Goal: Use online tool/utility: Use online tool/utility

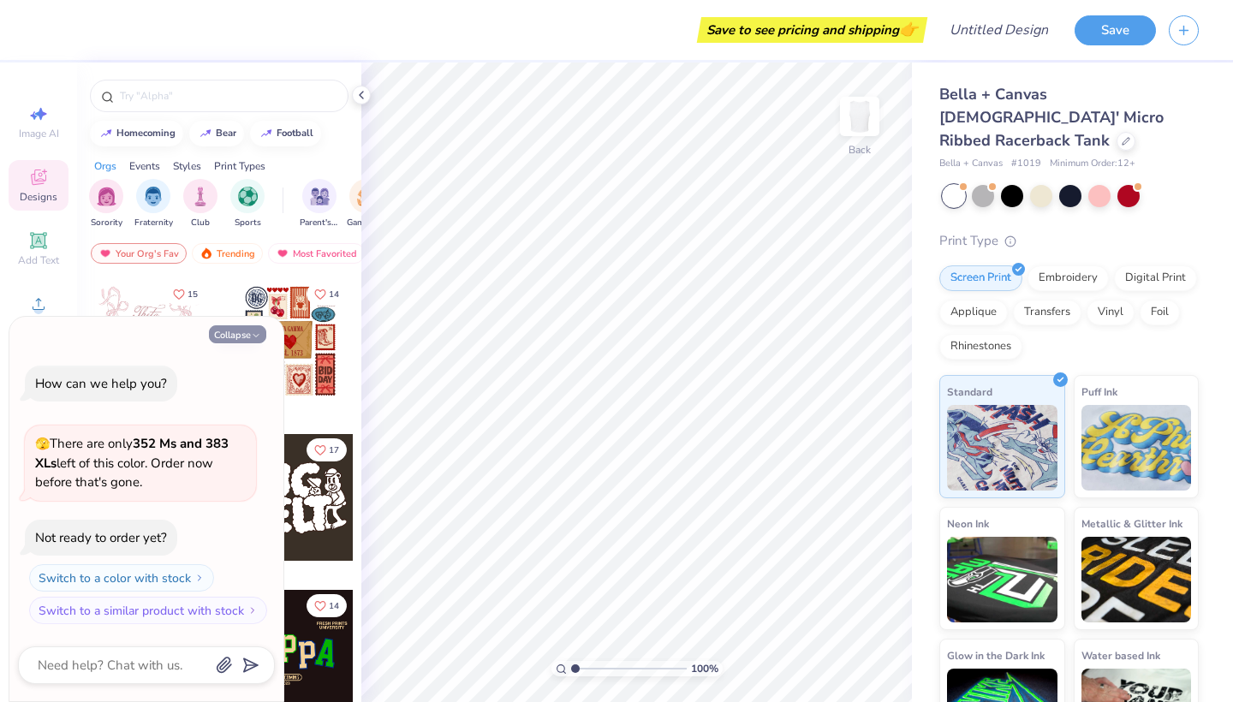
click at [225, 335] on button "Collapse" at bounding box center [237, 334] width 57 height 18
type textarea "x"
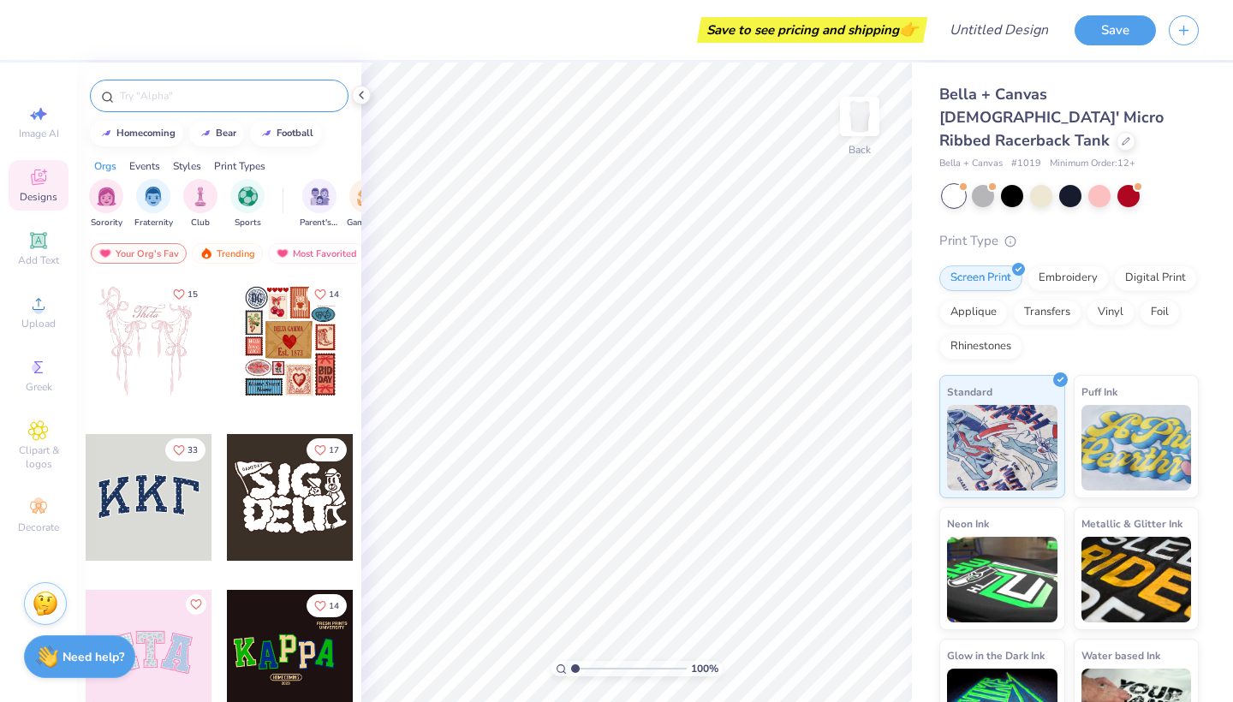
click at [181, 92] on input "text" at bounding box center [227, 95] width 219 height 17
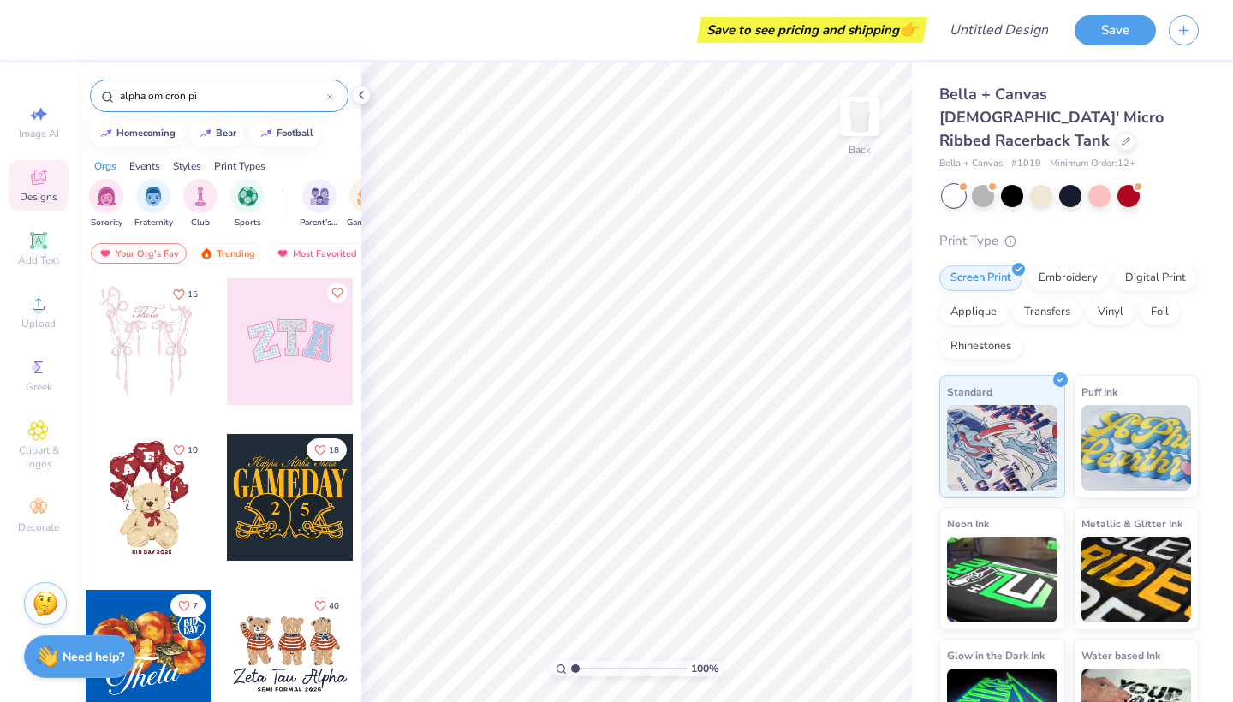
type input "alpha omicron pi"
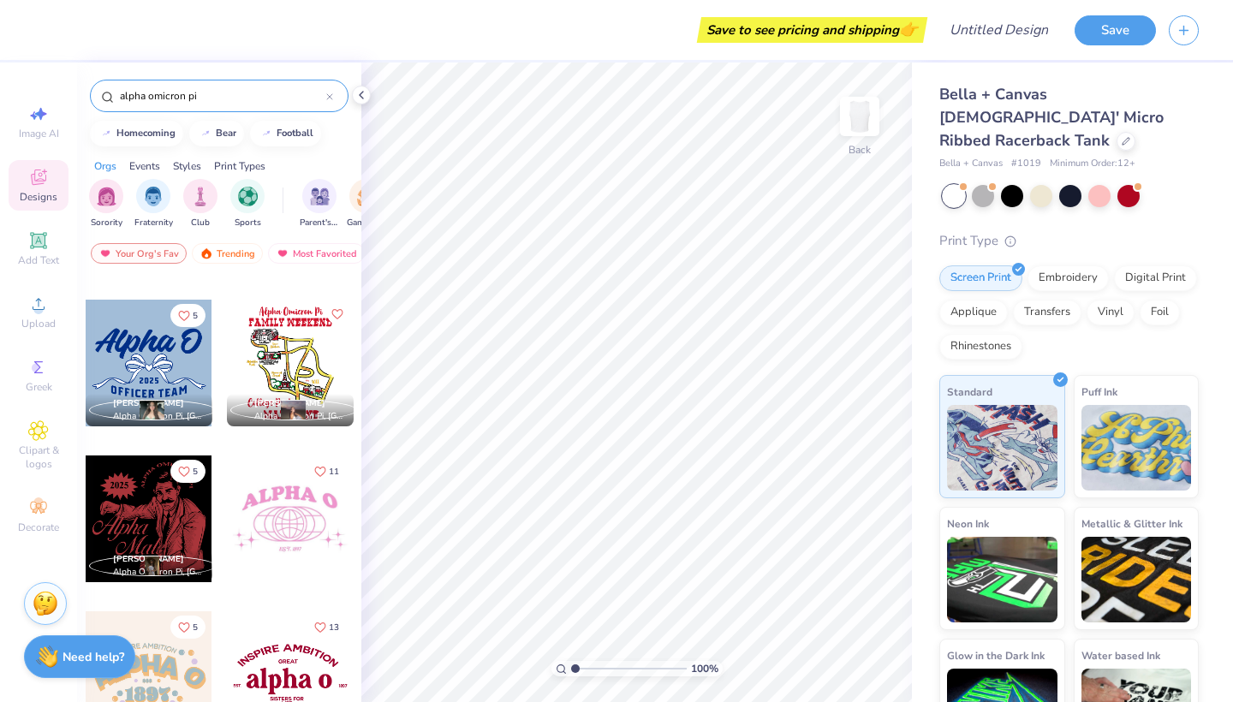
scroll to position [3094, 0]
type input "1.04"
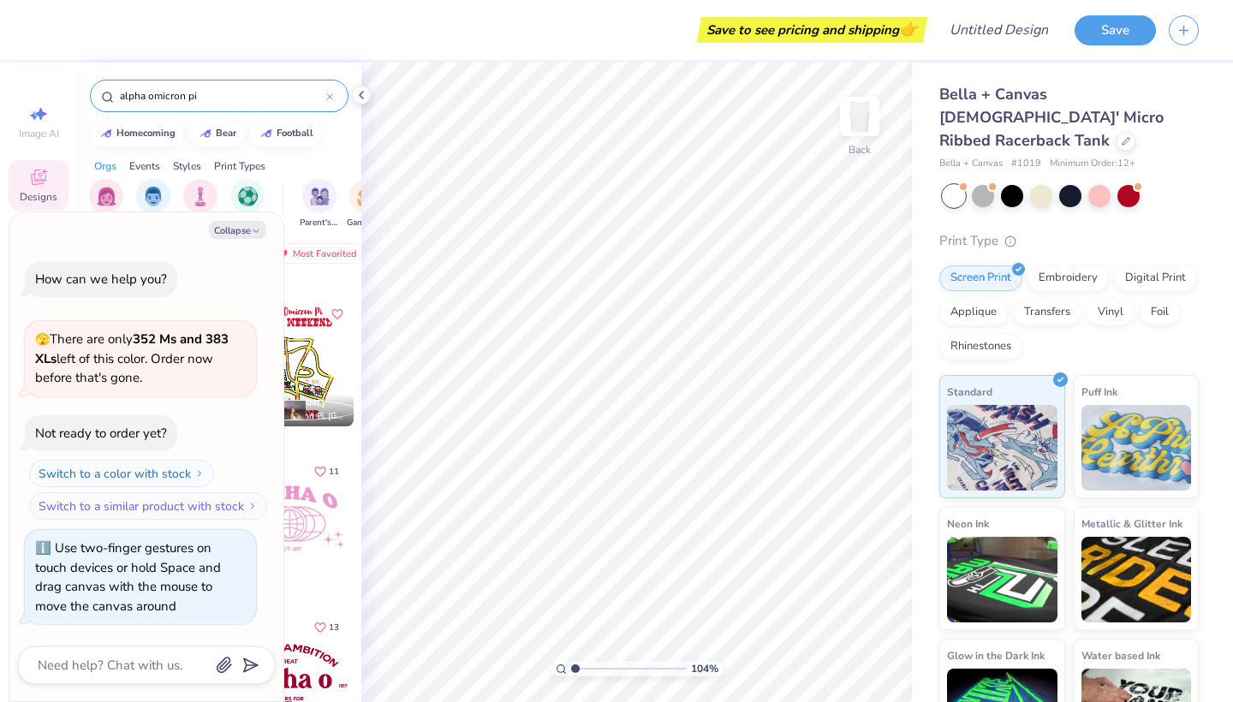
type textarea "x"
drag, startPoint x: 575, startPoint y: 668, endPoint x: 531, endPoint y: 601, distance: 80.2
type input "1"
click at [531, 601] on div "100 %" at bounding box center [636, 381] width 639 height 639
click at [252, 228] on button "Collapse" at bounding box center [237, 230] width 57 height 18
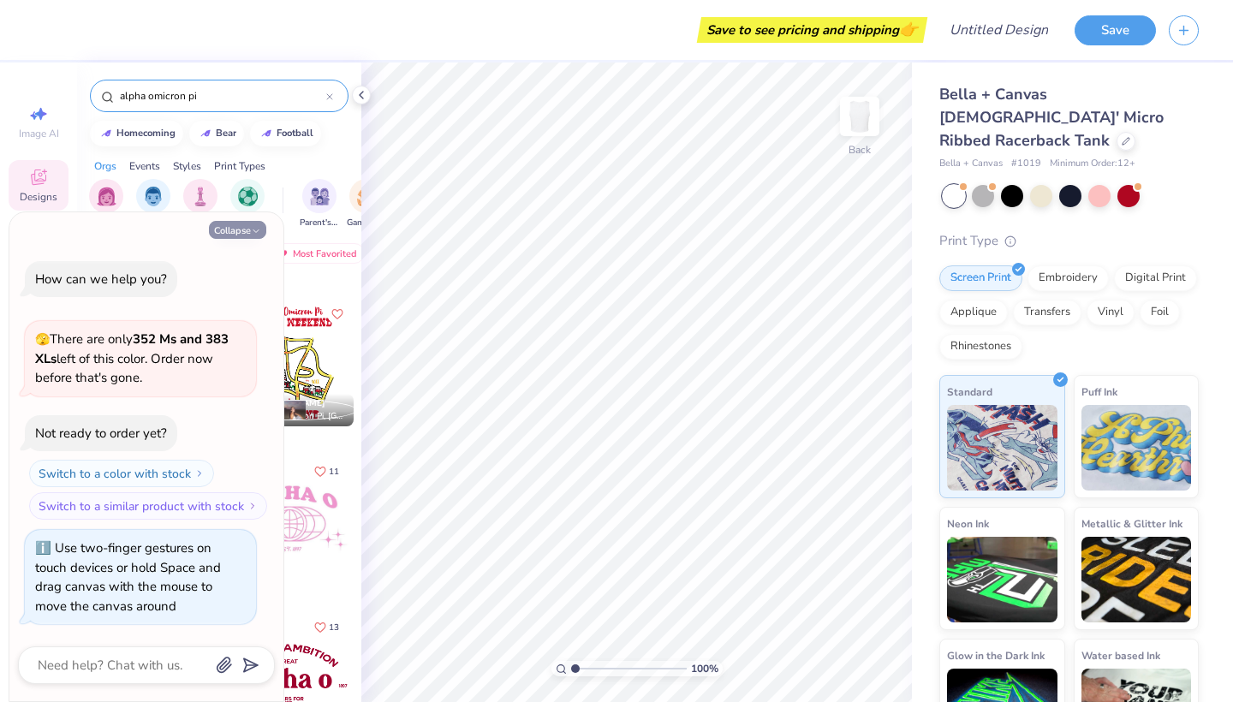
type textarea "x"
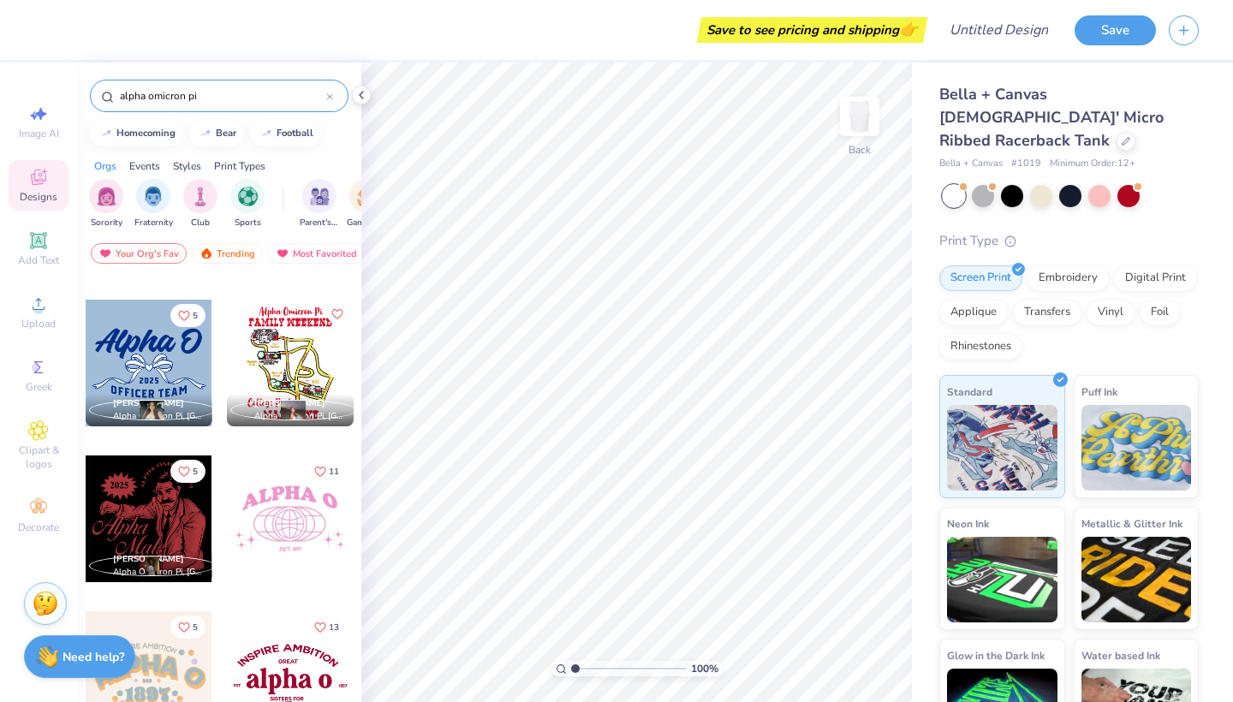
drag, startPoint x: 574, startPoint y: 664, endPoint x: 536, endPoint y: 698, distance: 51.5
type input "1"
click at [536, 698] on div "100 %" at bounding box center [636, 381] width 639 height 639
click at [294, 640] on div at bounding box center [290, 674] width 127 height 127
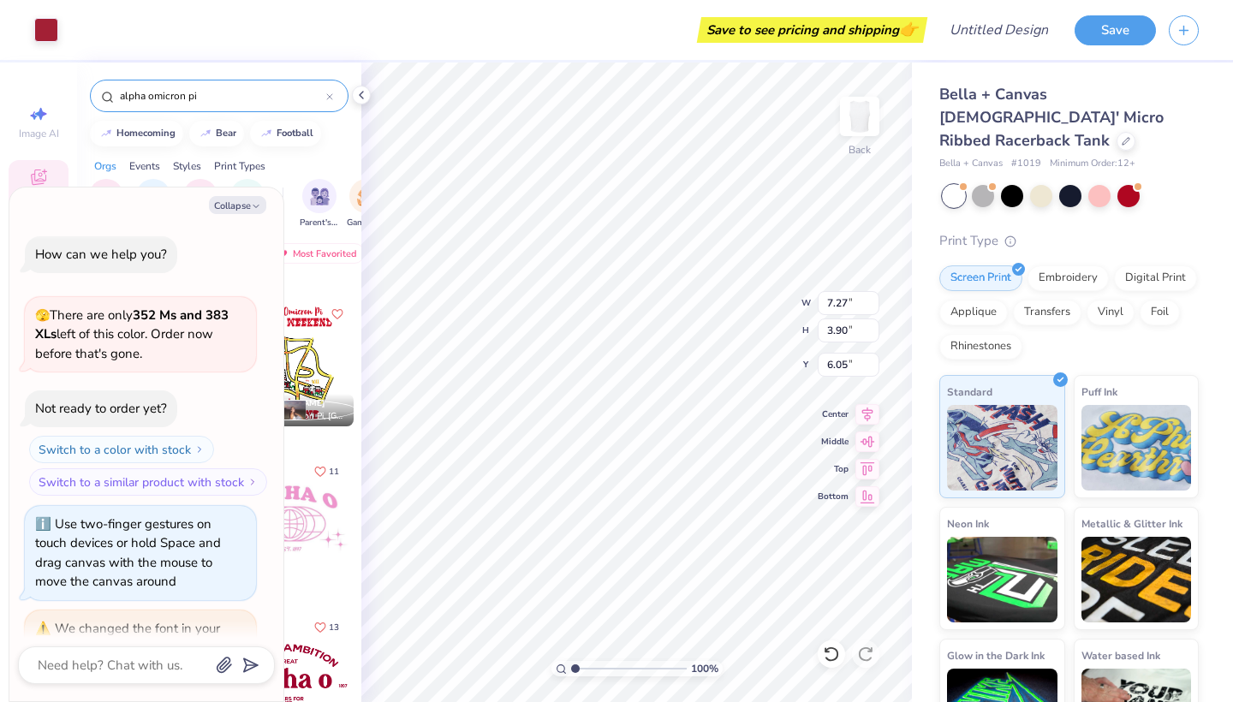
scroll to position [89, 0]
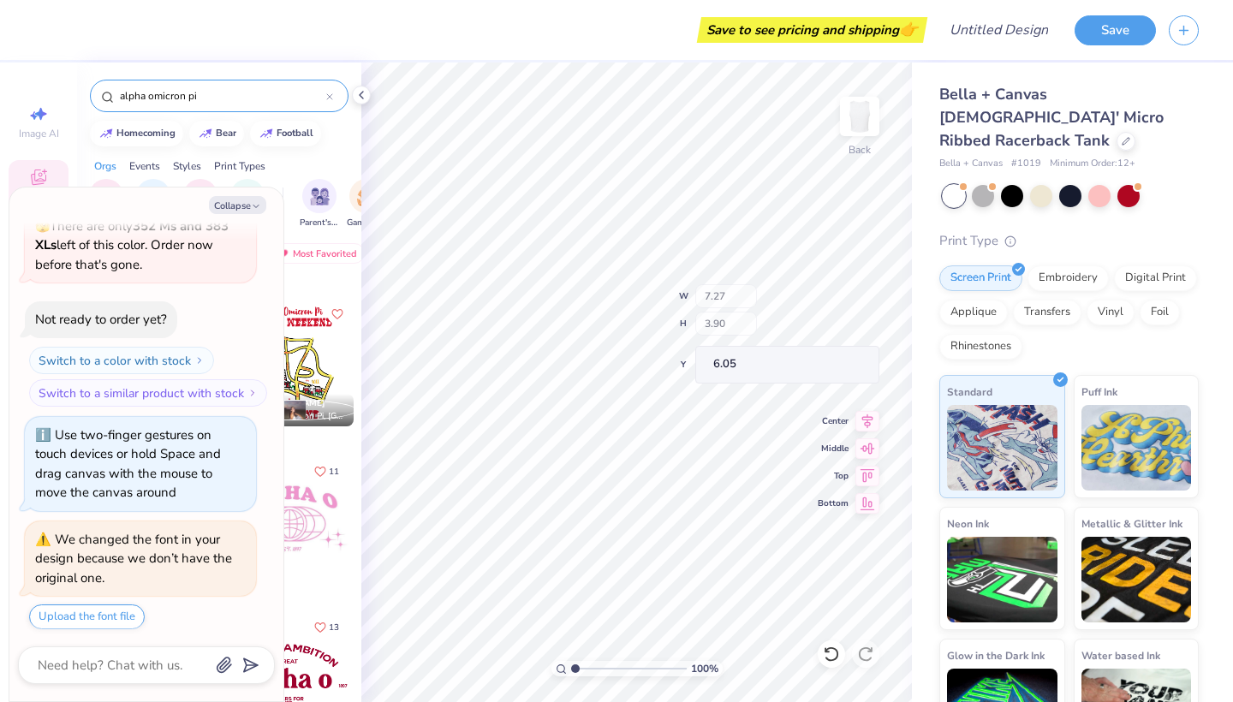
type textarea "x"
